Goal: Navigation & Orientation: Go to known website

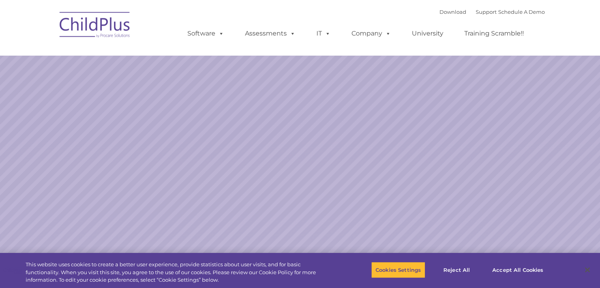
select select "MEDIUM"
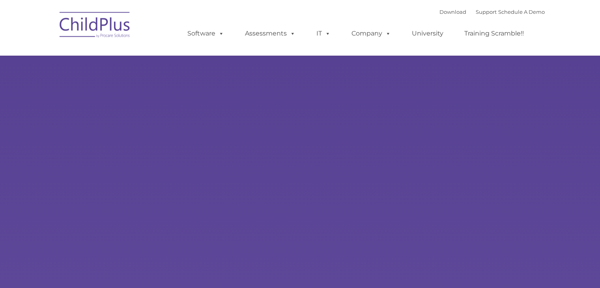
type input ""
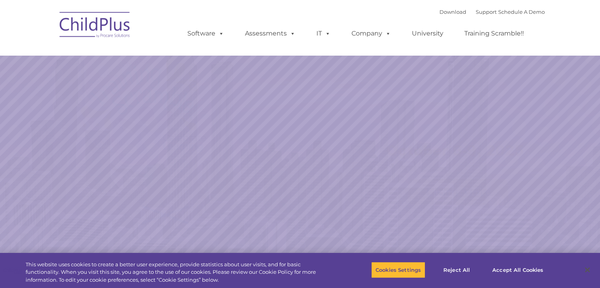
select select "MEDIUM"
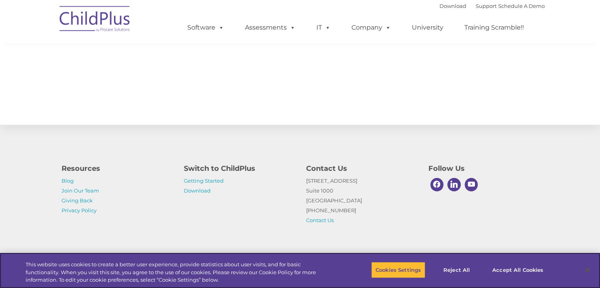
scroll to position [873, 0]
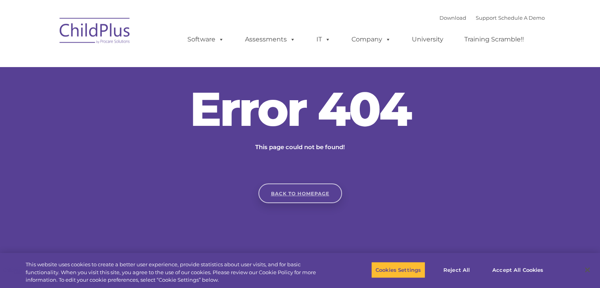
click at [314, 192] on link "Back to homepage" at bounding box center [300, 193] width 84 height 20
